Goal: Use online tool/utility: Use online tool/utility

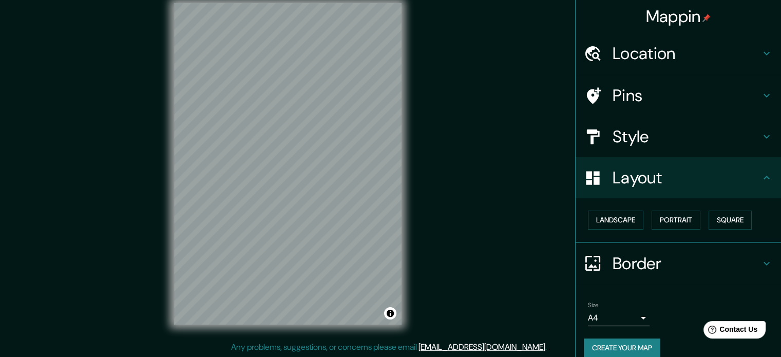
scroll to position [11, 0]
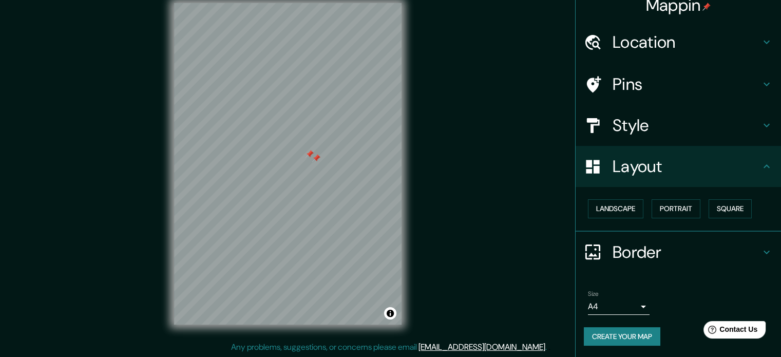
click at [312, 162] on div at bounding box center [316, 158] width 8 height 8
click at [306, 151] on div at bounding box center [303, 150] width 8 height 8
click at [315, 156] on div at bounding box center [314, 154] width 8 height 8
click at [315, 157] on div at bounding box center [316, 158] width 8 height 8
click at [245, 45] on div at bounding box center [246, 44] width 8 height 8
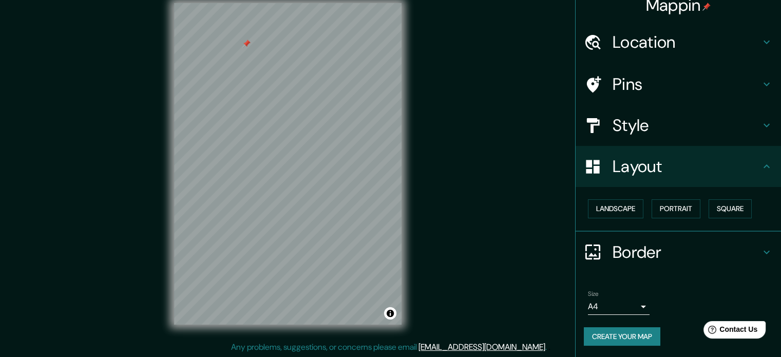
click at [246, 43] on div at bounding box center [246, 44] width 8 height 8
click at [272, 59] on div at bounding box center [269, 58] width 8 height 8
click at [272, 59] on div at bounding box center [273, 60] width 8 height 8
click at [337, 119] on div at bounding box center [340, 116] width 8 height 8
click at [668, 207] on button "Portrait" at bounding box center [675, 208] width 49 height 19
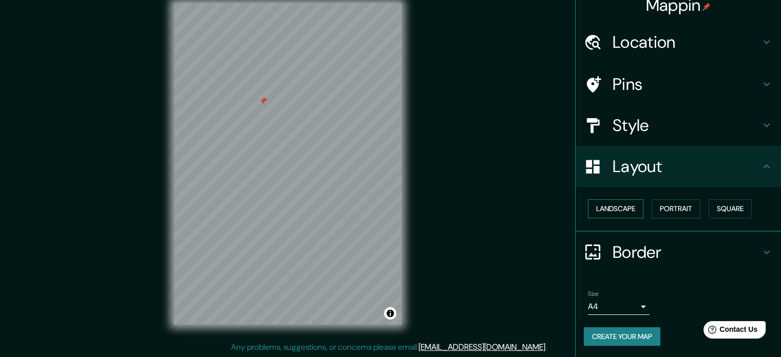
click at [604, 215] on button "Landscape" at bounding box center [615, 208] width 55 height 19
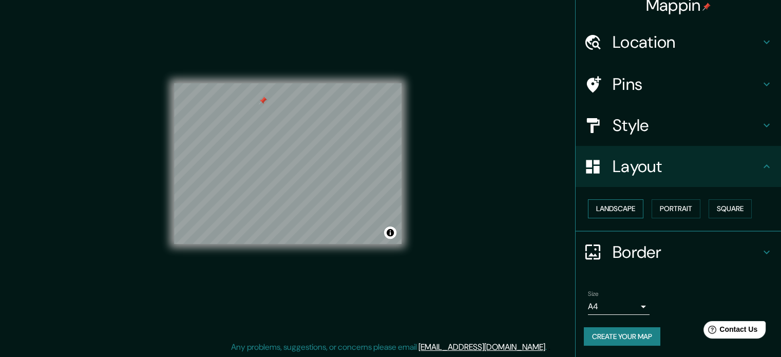
click at [606, 210] on button "Landscape" at bounding box center [615, 208] width 55 height 19
click at [667, 210] on button "Portrait" at bounding box center [675, 208] width 49 height 19
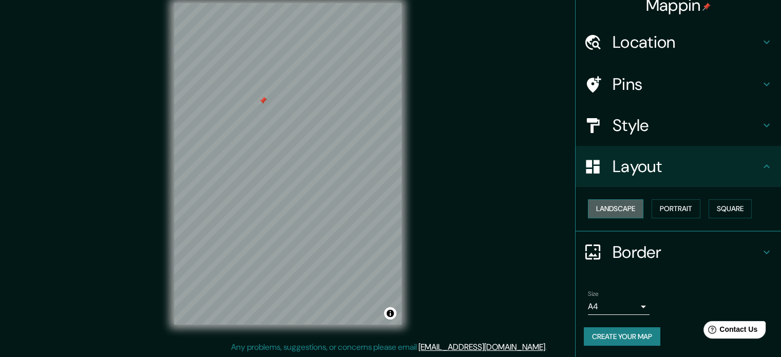
click at [615, 206] on button "Landscape" at bounding box center [615, 208] width 55 height 19
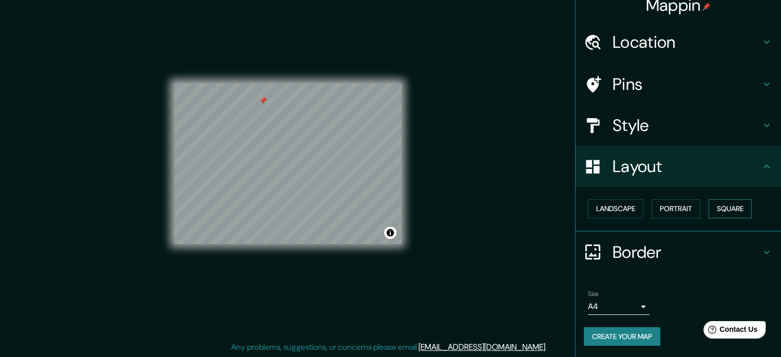
click at [727, 201] on button "Square" at bounding box center [729, 208] width 43 height 19
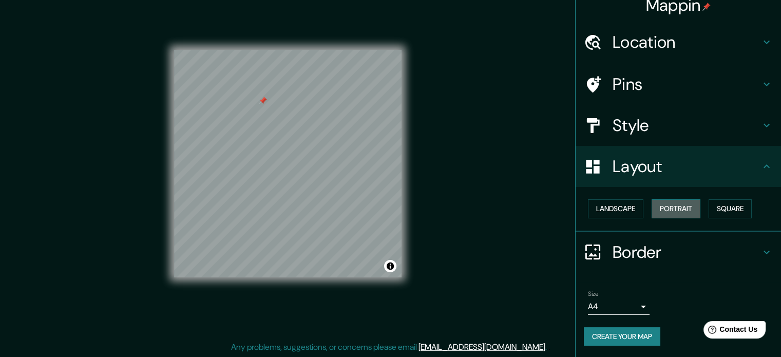
click at [667, 210] on button "Portrait" at bounding box center [675, 208] width 49 height 19
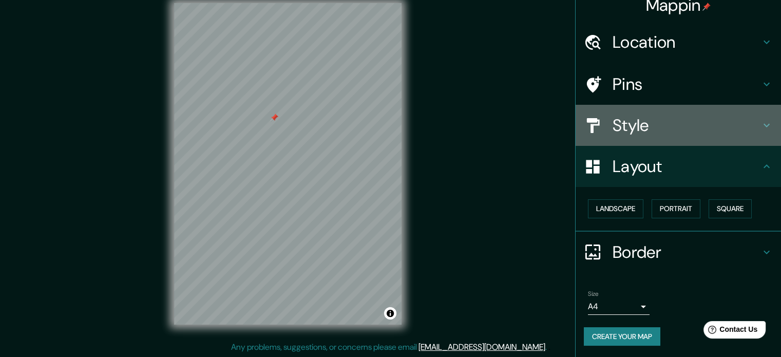
click at [630, 131] on h4 "Style" at bounding box center [686, 125] width 148 height 21
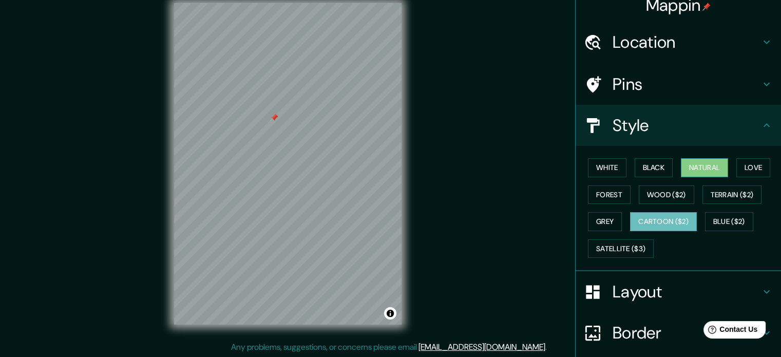
click at [715, 163] on button "Natural" at bounding box center [704, 167] width 47 height 19
click at [668, 222] on button "Cartoon ($2)" at bounding box center [663, 221] width 67 height 19
click at [659, 196] on button "Wood ($2)" at bounding box center [666, 194] width 55 height 19
click at [660, 218] on button "Cartoon ($2)" at bounding box center [663, 221] width 67 height 19
click at [702, 191] on button "Terrain ($2)" at bounding box center [732, 194] width 60 height 19
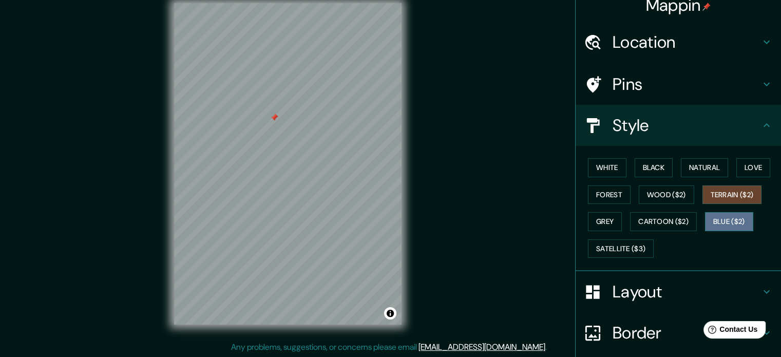
click at [705, 219] on button "Blue ($2)" at bounding box center [729, 221] width 48 height 19
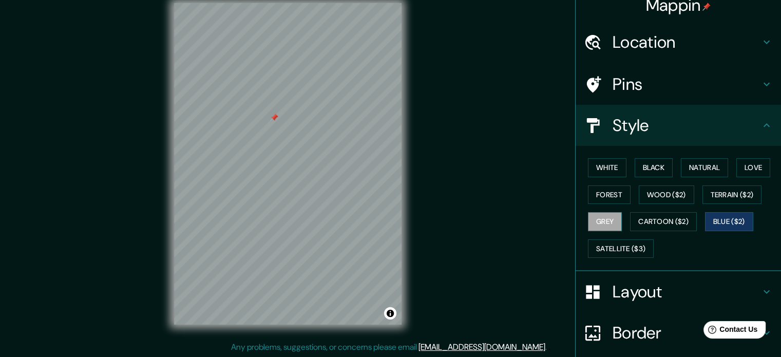
click at [595, 215] on button "Grey" at bounding box center [605, 221] width 34 height 19
click at [598, 197] on button "Forest" at bounding box center [609, 194] width 43 height 19
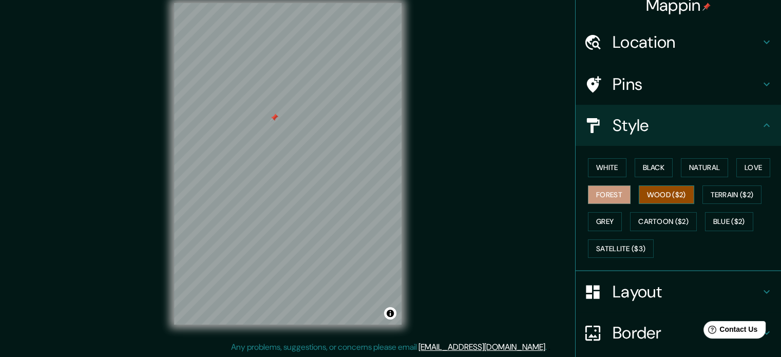
click at [639, 199] on button "Wood ($2)" at bounding box center [666, 194] width 55 height 19
click at [643, 213] on button "Cartoon ($2)" at bounding box center [663, 221] width 67 height 19
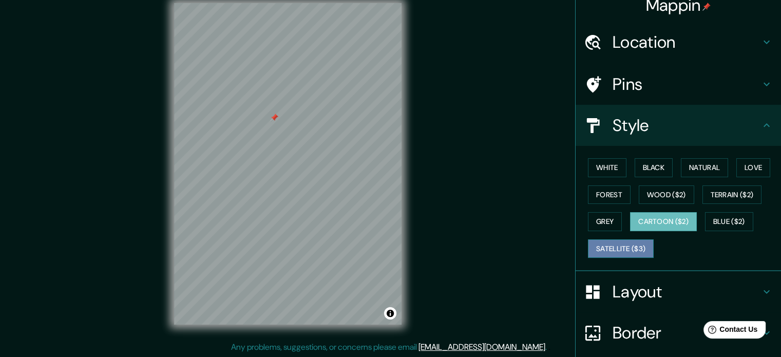
click at [618, 240] on button "Satellite ($3)" at bounding box center [621, 248] width 66 height 19
click at [632, 224] on button "Cartoon ($2)" at bounding box center [663, 221] width 67 height 19
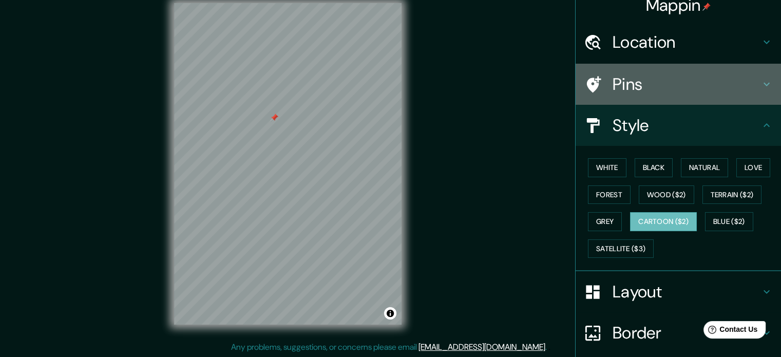
click at [623, 82] on h4 "Pins" at bounding box center [686, 84] width 148 height 21
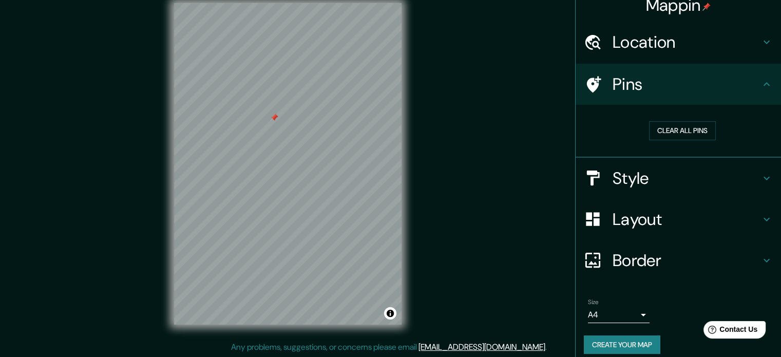
click at [592, 82] on icon at bounding box center [593, 84] width 18 height 18
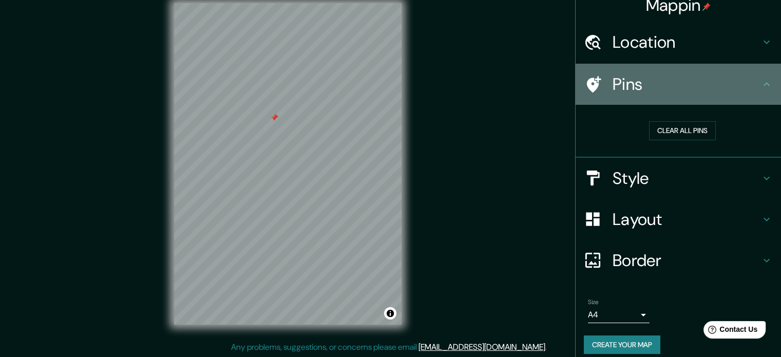
click at [587, 85] on icon at bounding box center [594, 84] width 14 height 16
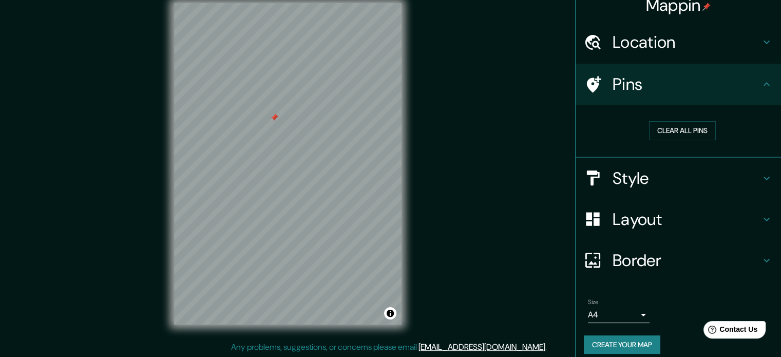
click at [639, 85] on h4 "Pins" at bounding box center [686, 84] width 148 height 21
click at [743, 86] on h4 "Pins" at bounding box center [686, 84] width 148 height 21
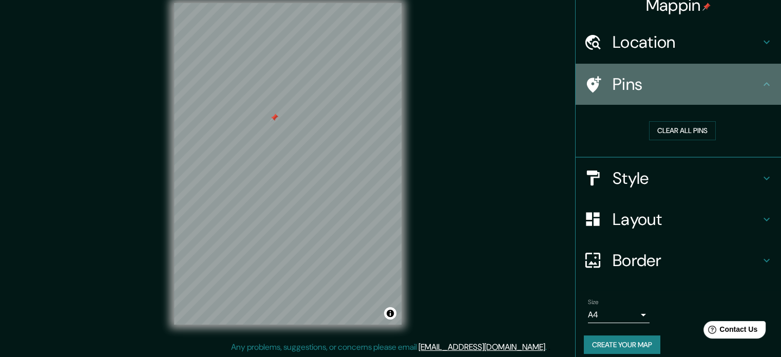
click at [760, 86] on icon at bounding box center [766, 84] width 12 height 12
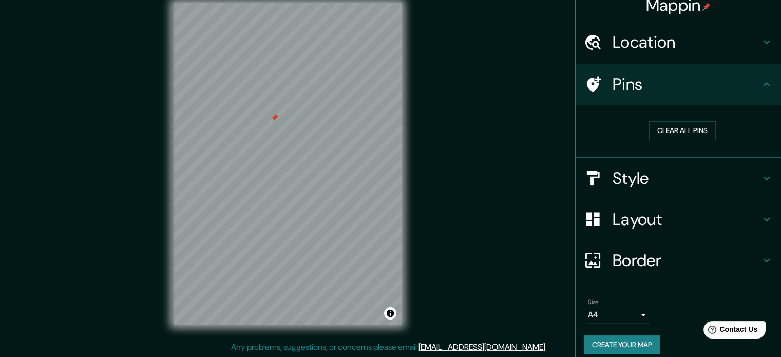
click at [760, 84] on icon at bounding box center [766, 84] width 12 height 12
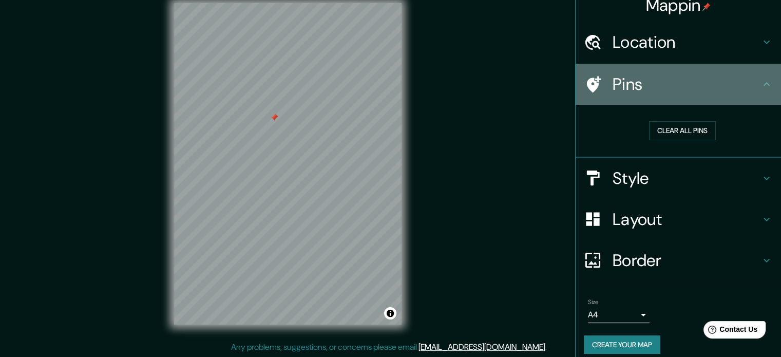
click at [760, 84] on icon at bounding box center [766, 84] width 12 height 12
click at [761, 83] on icon at bounding box center [766, 84] width 12 height 12
click at [762, 82] on icon at bounding box center [766, 84] width 12 height 12
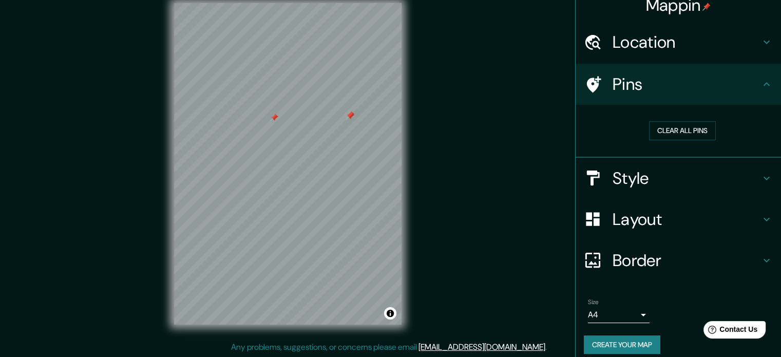
click at [347, 117] on div at bounding box center [350, 116] width 8 height 8
click at [351, 112] on div at bounding box center [350, 115] width 8 height 8
click at [694, 133] on button "Clear all pins" at bounding box center [682, 130] width 67 height 19
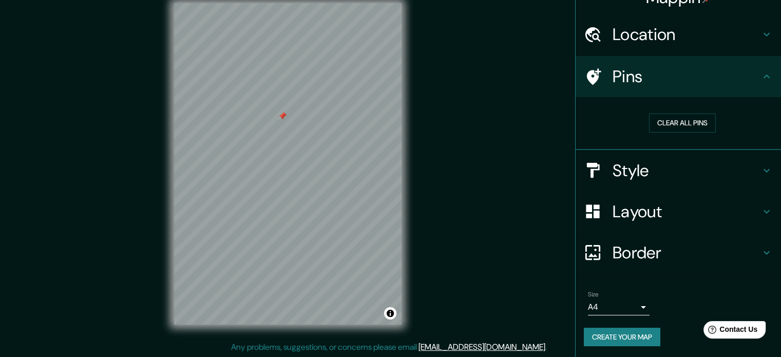
scroll to position [20, 0]
